Goal: Complete application form

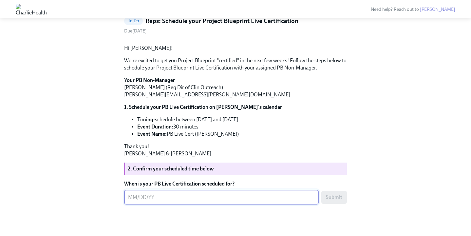
scroll to position [89, 0]
click at [167, 193] on textarea "When is your PB Live Certification scheduled for?" at bounding box center [221, 197] width 187 height 8
type textarea "[DATE]"
click at [342, 196] on span "Submit" at bounding box center [334, 197] width 16 height 7
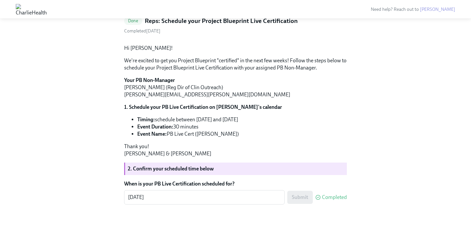
scroll to position [0, 0]
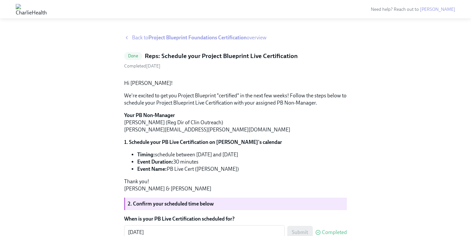
click at [252, 38] on span "Back to Project Blueprint Foundations Certification overview" at bounding box center [199, 37] width 135 height 7
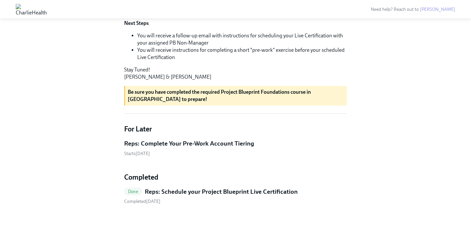
scroll to position [270, 0]
click at [231, 144] on h5 "Reps: Complete Your Pre-Work Account Tiering" at bounding box center [189, 143] width 130 height 9
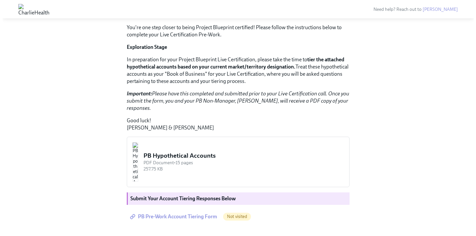
scroll to position [141, 0]
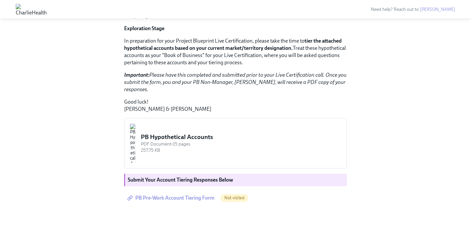
click at [221, 135] on div "PB Hypothetical Accounts" at bounding box center [241, 137] width 201 height 9
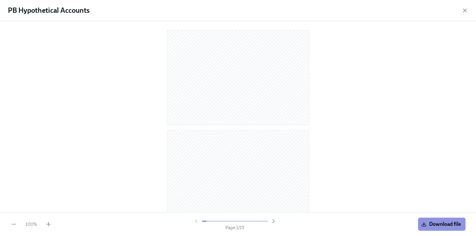
scroll to position [0, 0]
